Goal: Check status: Check status

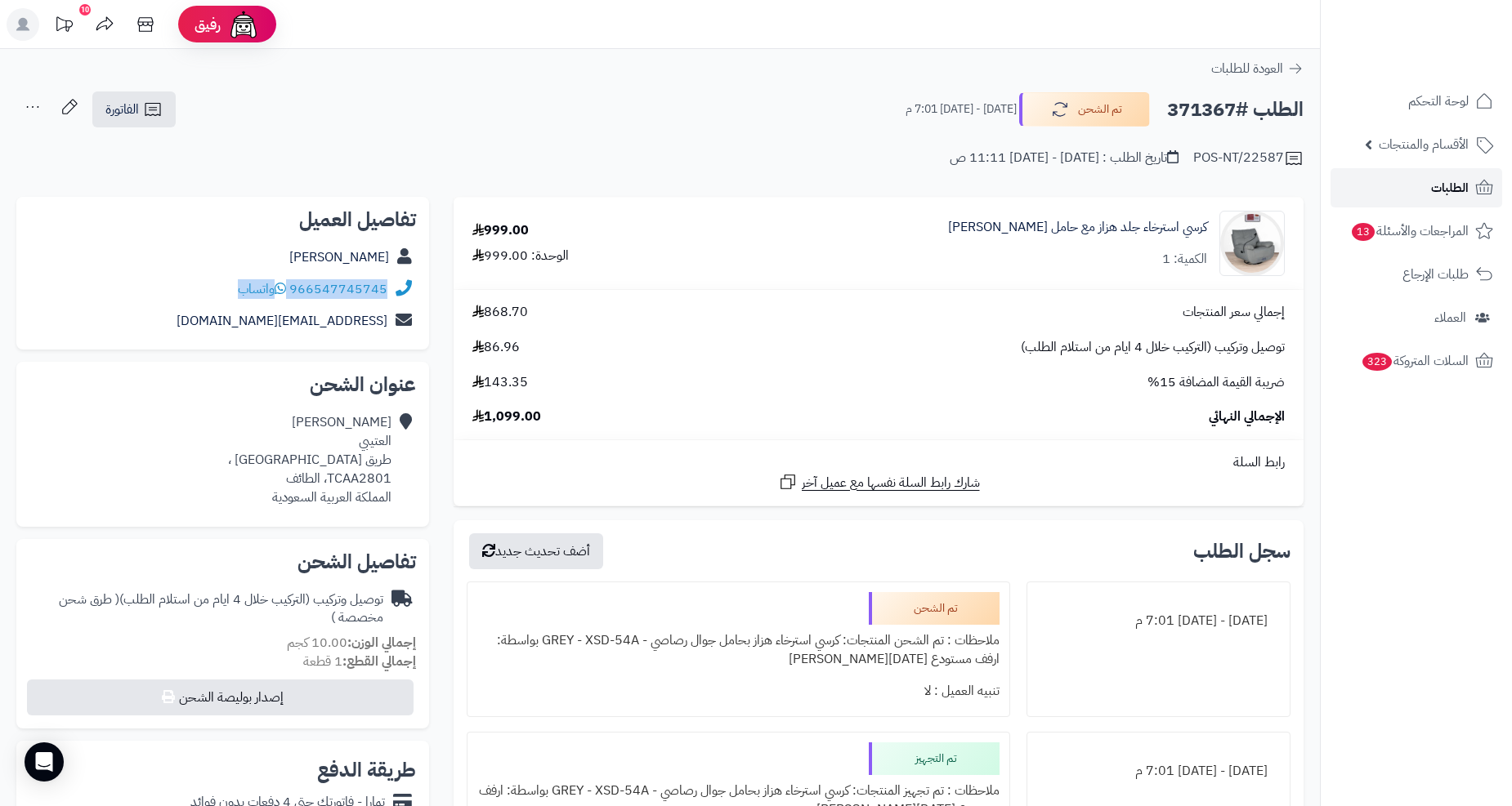
click at [1475, 188] on icon at bounding box center [1484, 188] width 20 height 20
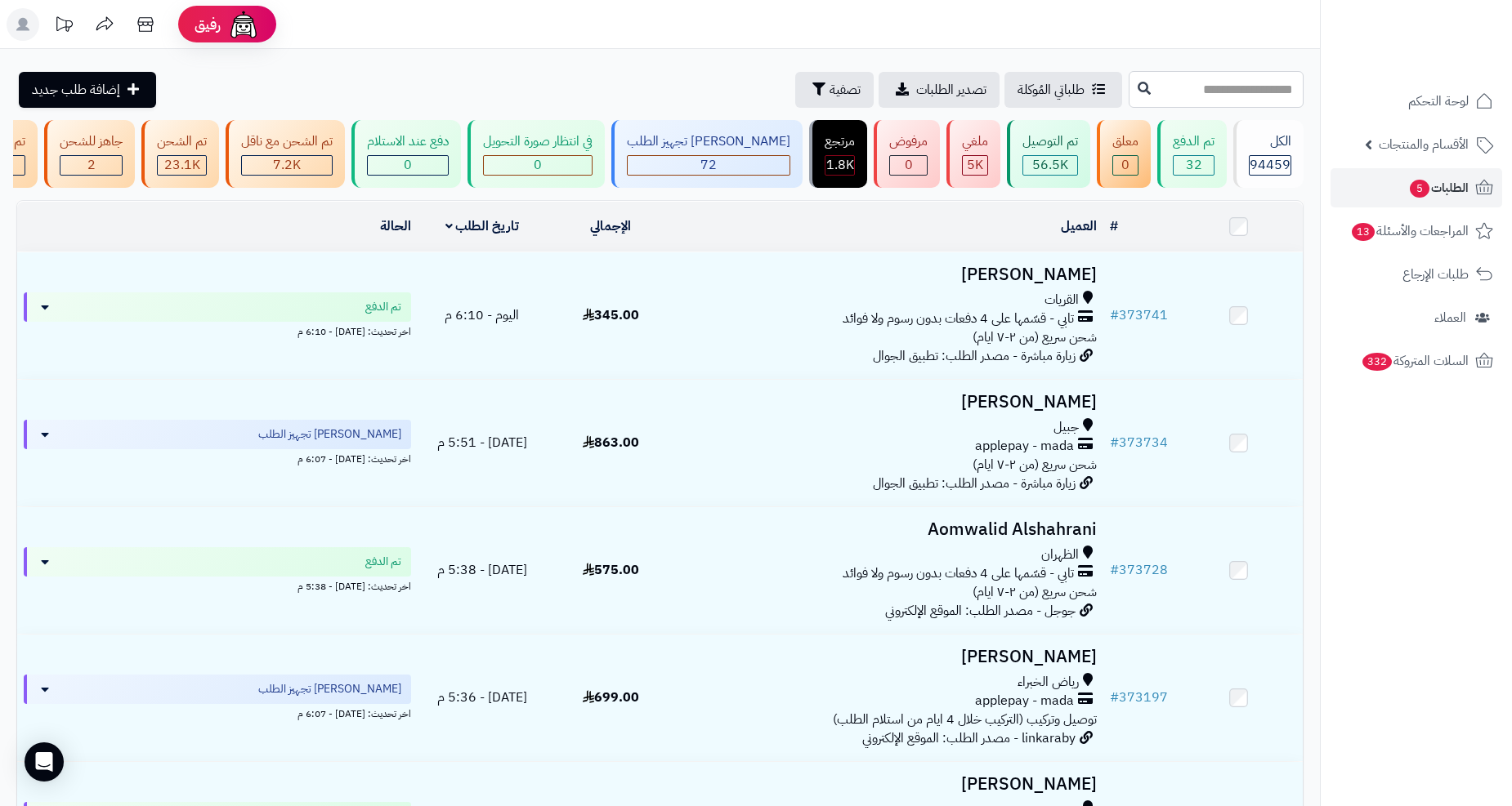
click at [1129, 71] on input "text" at bounding box center [1216, 90] width 175 height 37
paste input "******"
type input "******"
click at [1132, 98] on button at bounding box center [1144, 89] width 24 height 31
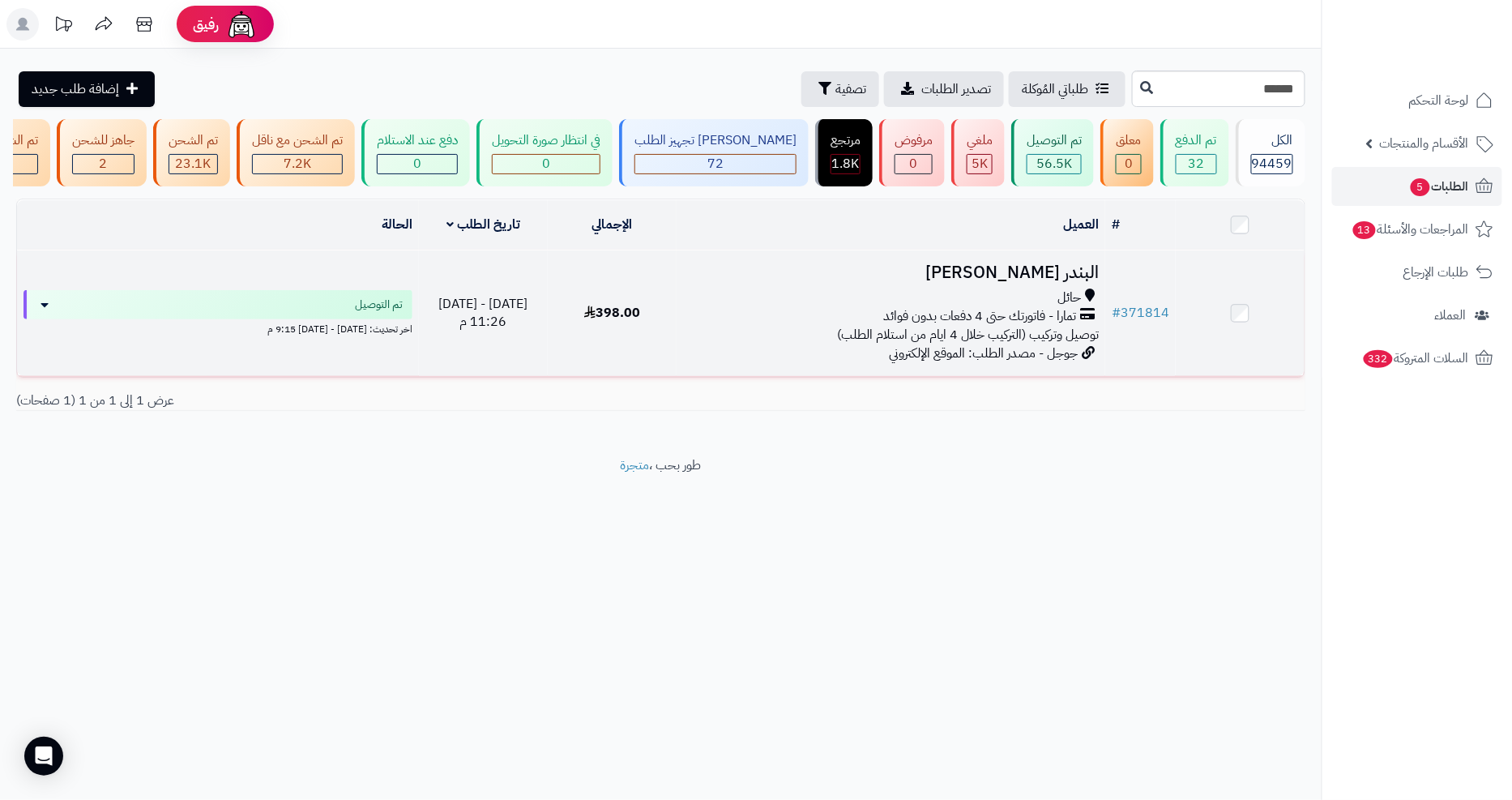
click at [785, 306] on div "حائل" at bounding box center [891, 299] width 416 height 19
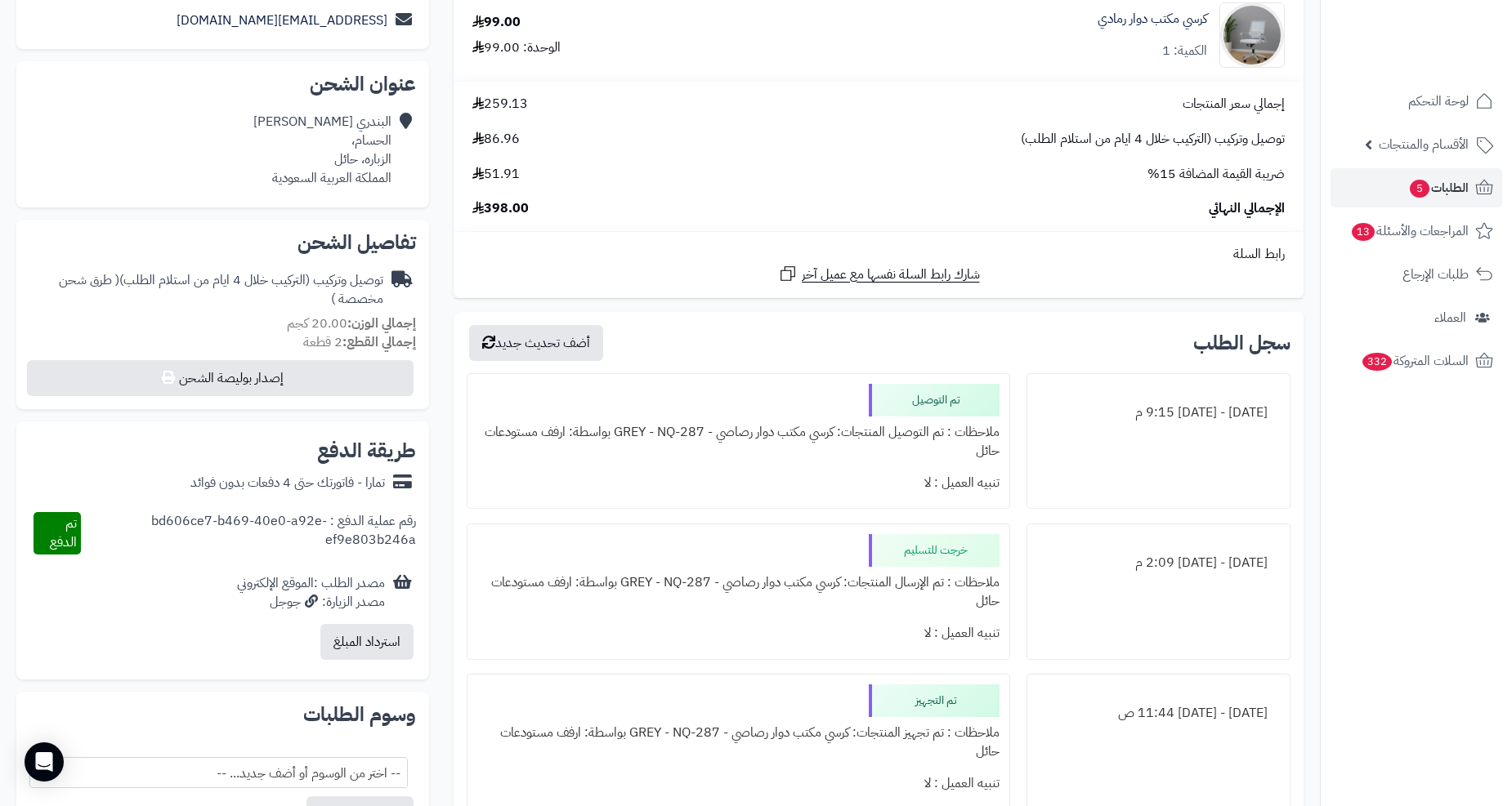
scroll to position [46, 0]
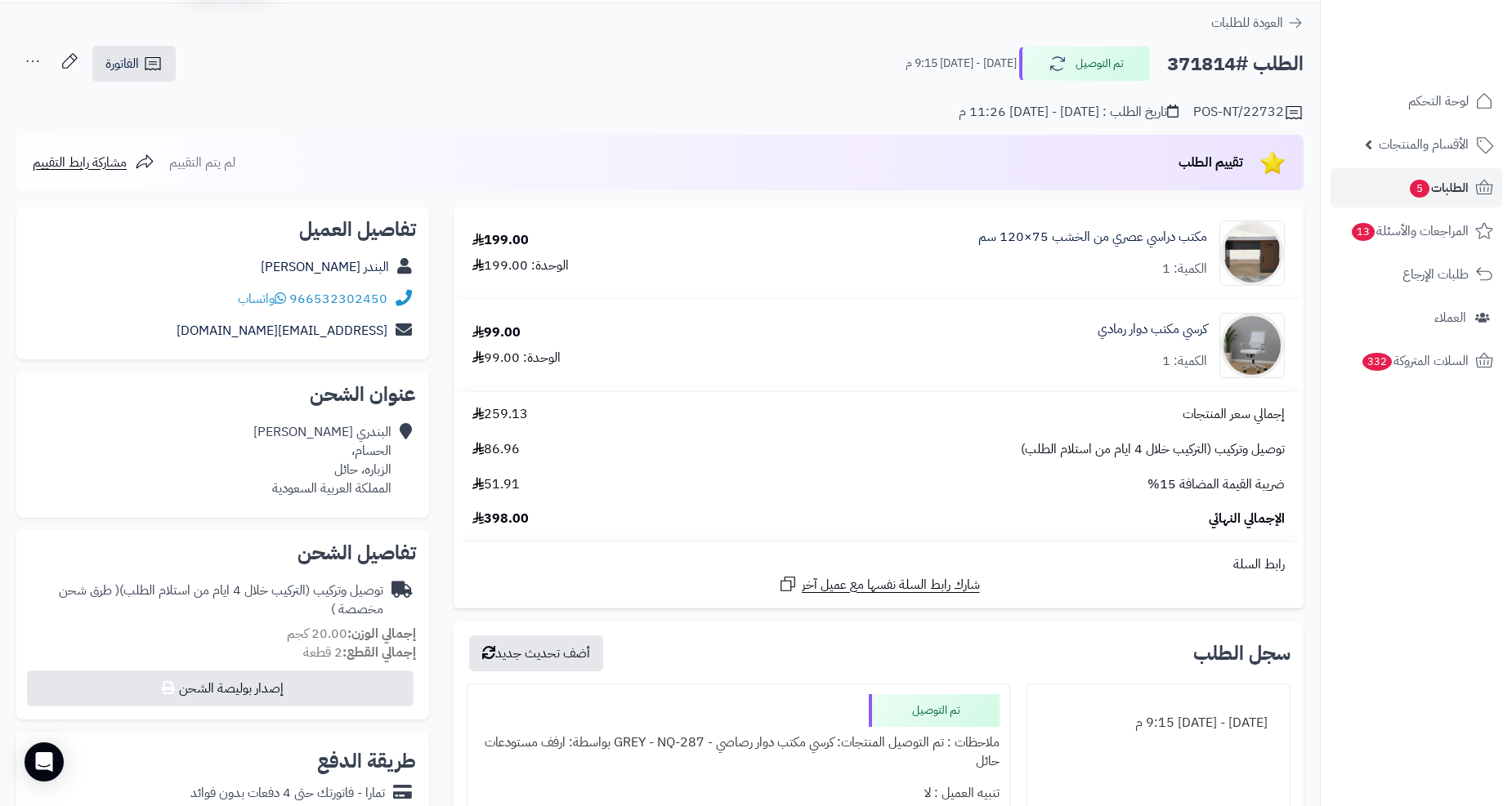
click at [1197, 57] on h2 "الطلب #371814" at bounding box center [1235, 63] width 137 height 34
copy h2 "371814"
click at [156, 69] on icon at bounding box center [152, 63] width 16 height 13
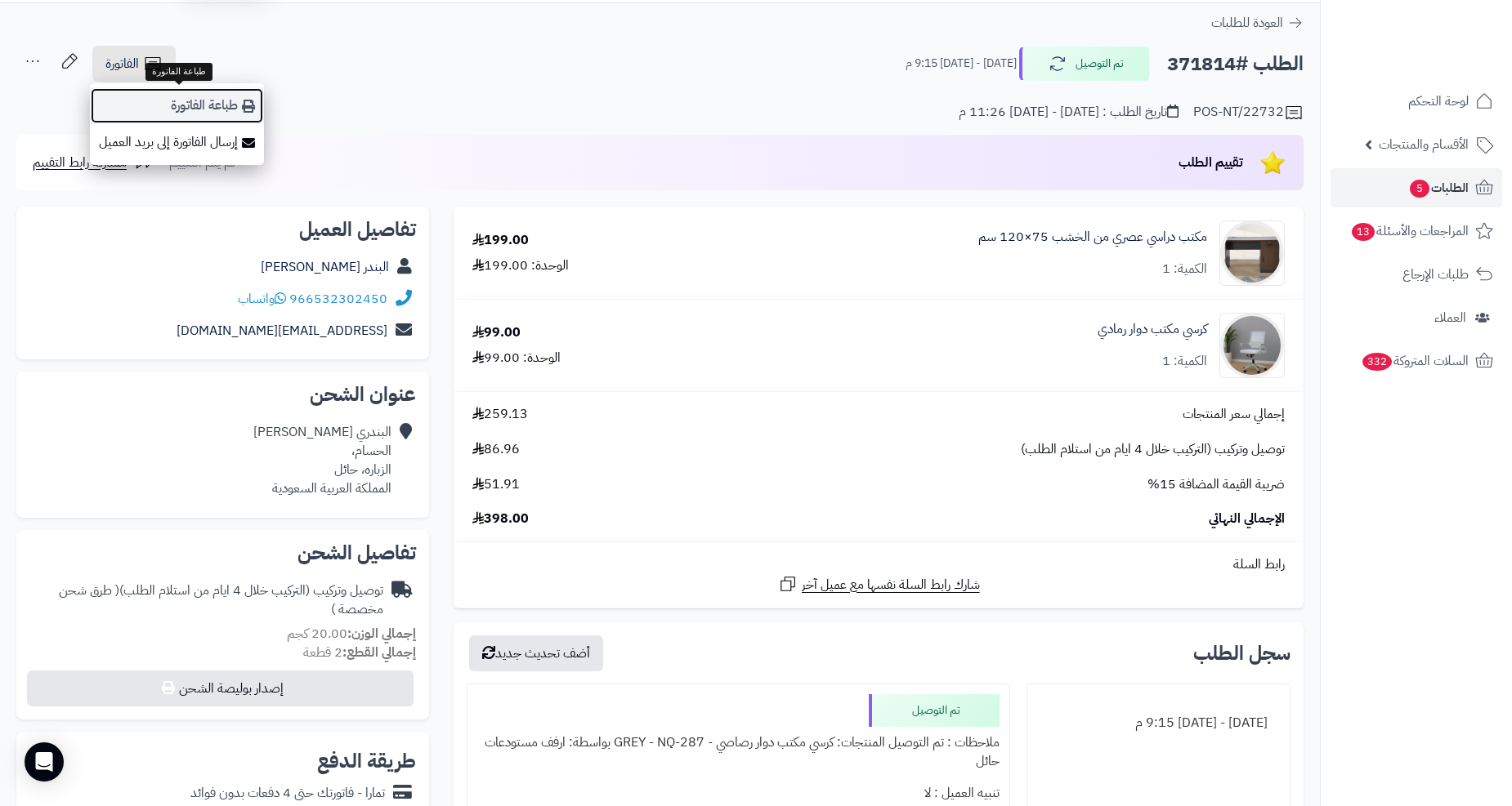
click at [167, 102] on link "طباعة الفاتورة" at bounding box center [177, 106] width 174 height 37
